Goal: Book appointment/travel/reservation

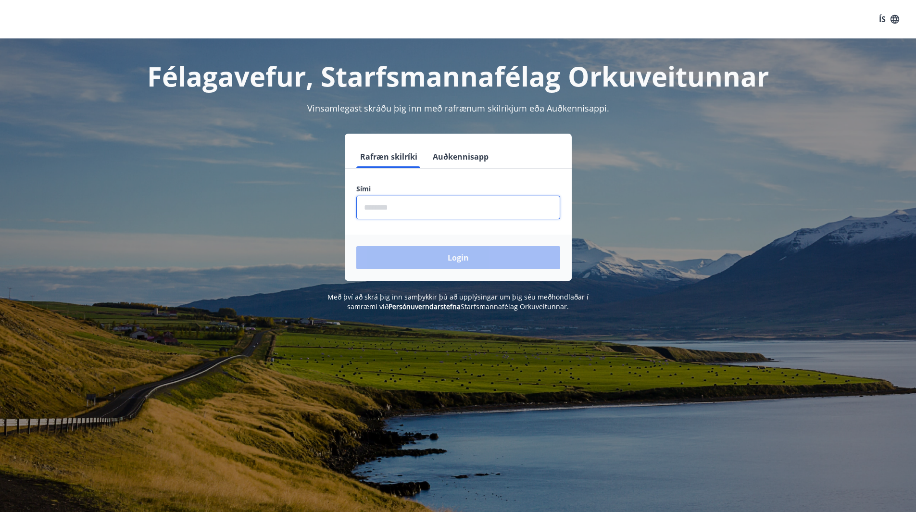
click at [406, 209] on input "phone" at bounding box center [458, 208] width 204 height 24
type input "********"
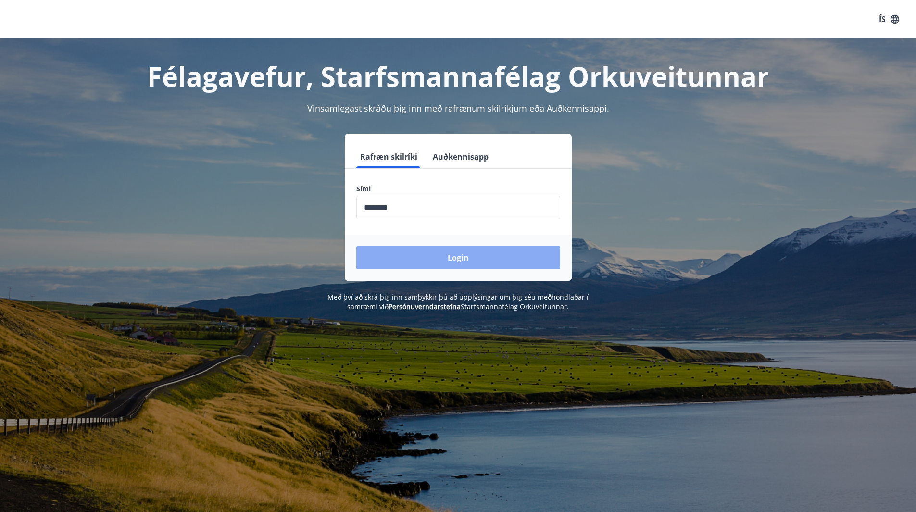
click at [449, 252] on button "Login" at bounding box center [458, 257] width 204 height 23
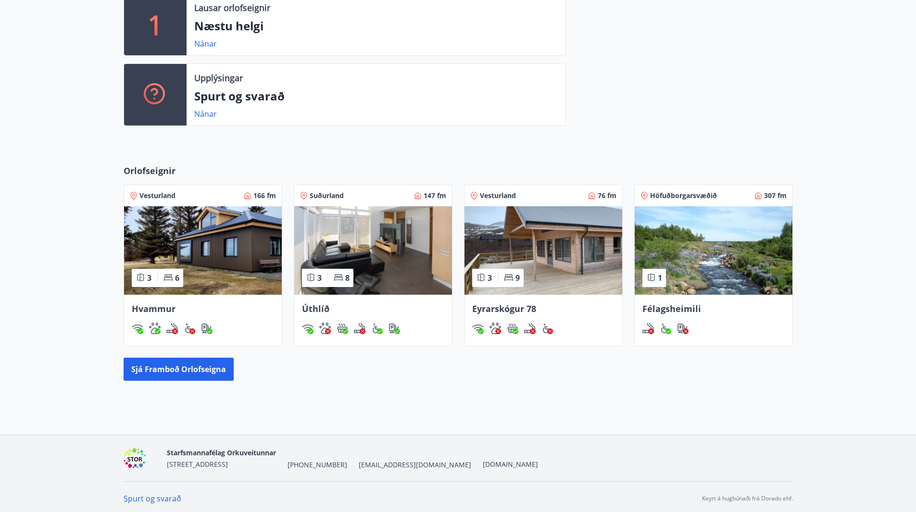
scroll to position [281, 0]
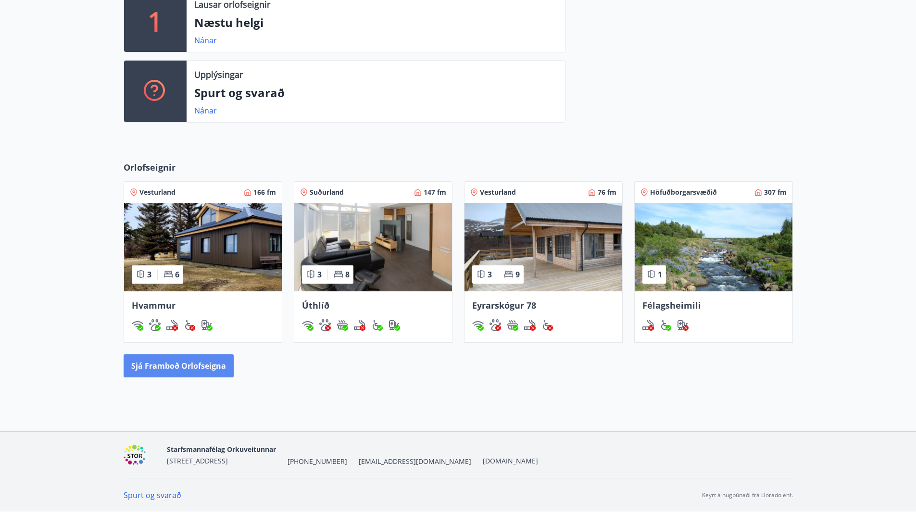
click at [182, 366] on button "Sjá framboð orlofseigna" at bounding box center [179, 366] width 110 height 23
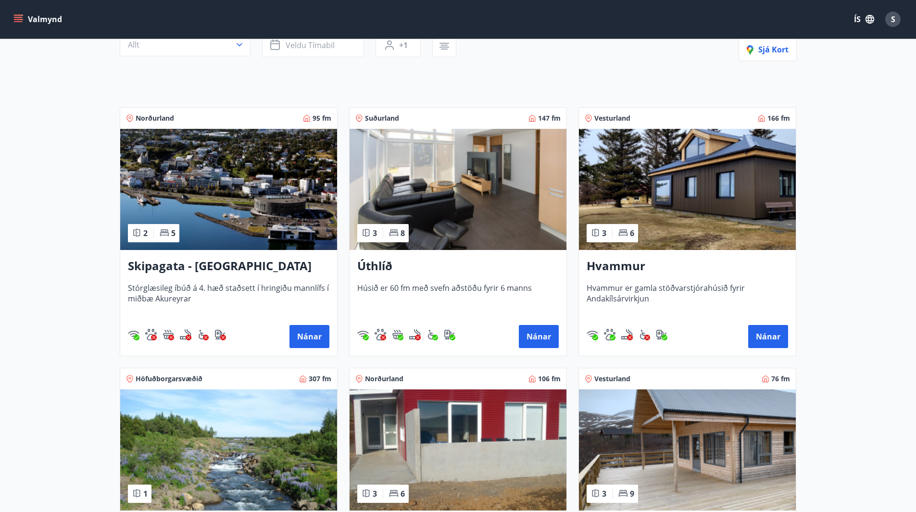
scroll to position [96, 0]
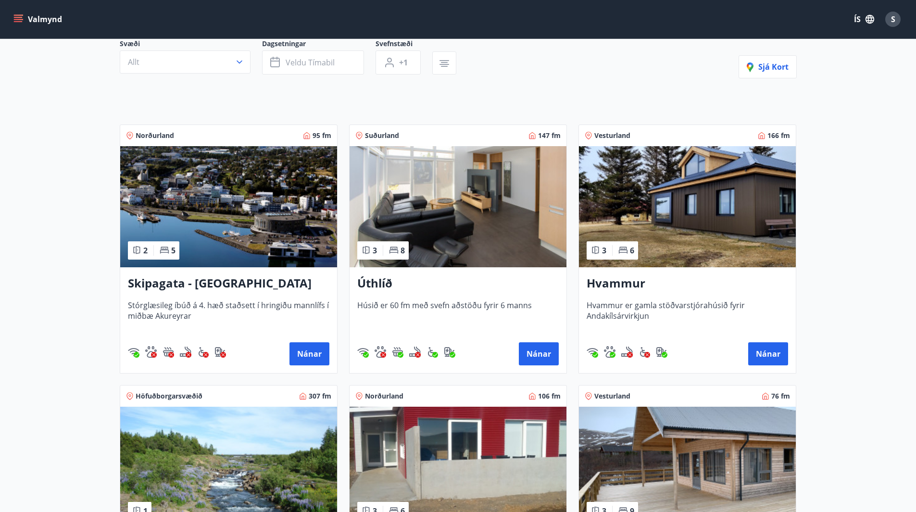
click at [197, 312] on span "Stórglæsileg íbúð á 4. hæð staðsett í hringiðu mannlífs í miðbæ Akureyrar" at bounding box center [229, 316] width 202 height 32
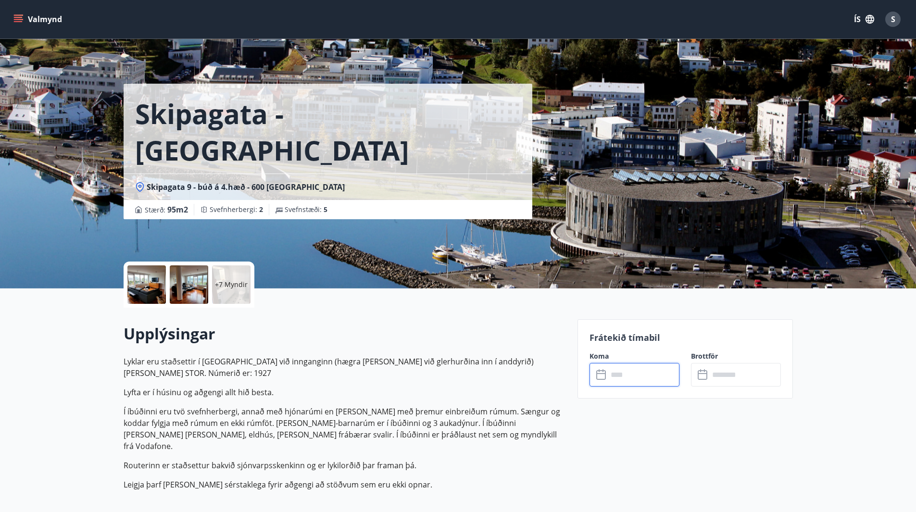
click at [628, 374] on input "text" at bounding box center [644, 375] width 72 height 24
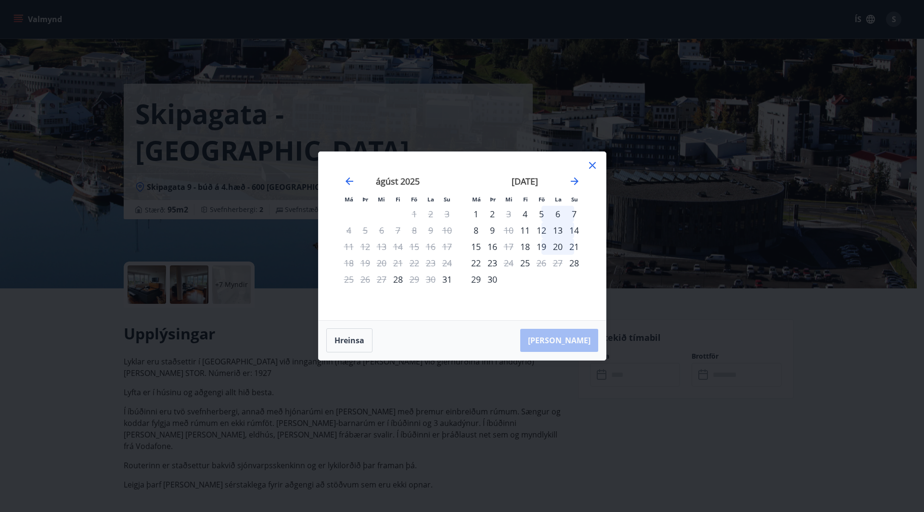
click at [474, 246] on div "15" at bounding box center [476, 247] width 16 height 16
click at [362, 342] on button "Hreinsa" at bounding box center [349, 341] width 46 height 24
click at [594, 165] on icon at bounding box center [592, 166] width 12 height 12
